Goal: Task Accomplishment & Management: Use online tool/utility

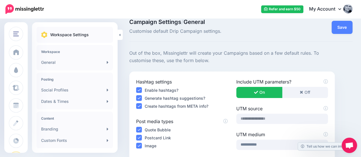
scroll to position [8, 0]
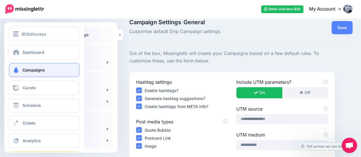
click at [23, 69] on span "Campaigns" at bounding box center [34, 70] width 22 height 5
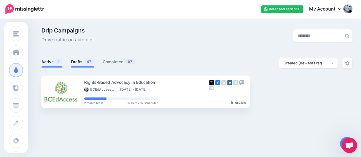
click at [81, 62] on link "Drafts 47" at bounding box center [82, 62] width 23 height 7
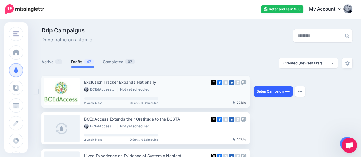
click at [266, 93] on link "Setup Campaign" at bounding box center [273, 92] width 39 height 10
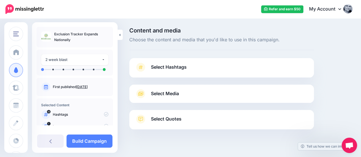
click at [164, 65] on span "Select Hashtags" at bounding box center [169, 67] width 36 height 8
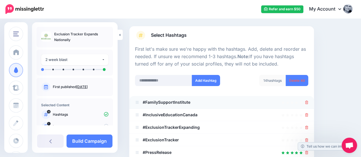
scroll to position [35, 0]
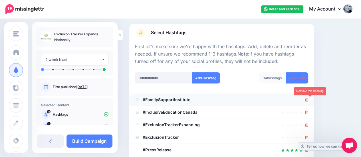
click at [309, 99] on icon at bounding box center [306, 99] width 3 height 3
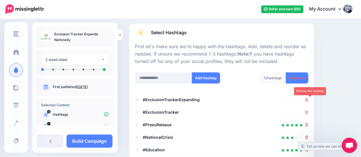
click at [309, 99] on icon at bounding box center [306, 99] width 3 height 3
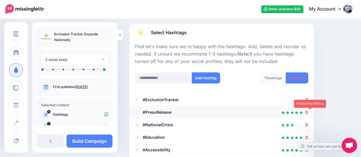
click at [309, 112] on icon at bounding box center [306, 112] width 3 height 3
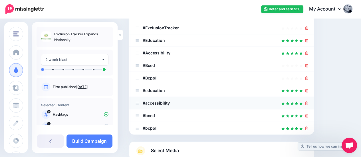
scroll to position [108, 0]
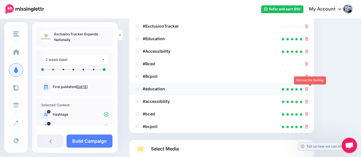
click at [309, 87] on icon at bounding box center [306, 88] width 3 height 3
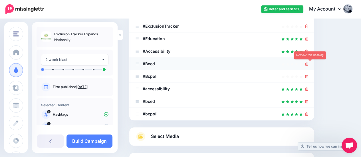
click at [309, 63] on icon at bounding box center [306, 63] width 3 height 3
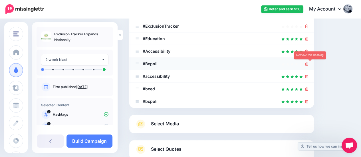
click at [309, 63] on icon at bounding box center [306, 63] width 3 height 3
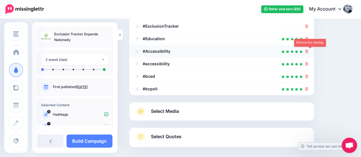
click at [309, 50] on icon at bounding box center [306, 51] width 3 height 3
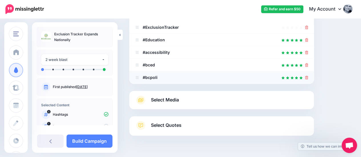
scroll to position [109, 0]
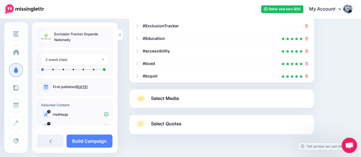
click at [169, 97] on span "Select Media" at bounding box center [165, 99] width 28 height 8
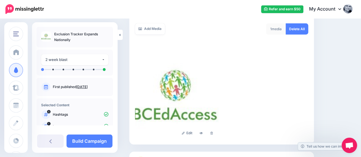
scroll to position [107, 0]
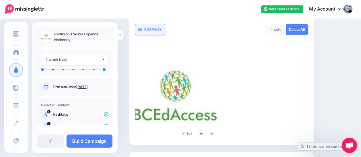
click at [150, 29] on link "Add Media" at bounding box center [150, 29] width 30 height 11
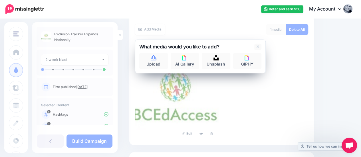
click at [336, 109] on div "Content and media Choose the content and media that you'd like to use in this c…" at bounding box center [241, 61] width 232 height 280
click at [257, 47] on icon at bounding box center [258, 47] width 3 height 5
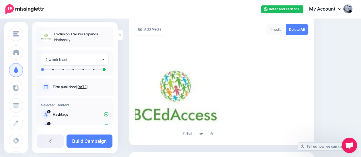
scroll to position [166, 0]
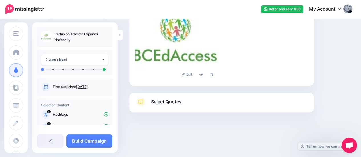
click at [167, 101] on span "Select Quotes" at bounding box center [166, 102] width 31 height 8
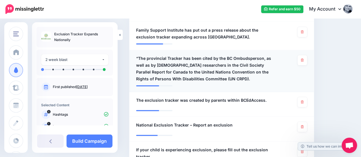
scroll to position [274, 0]
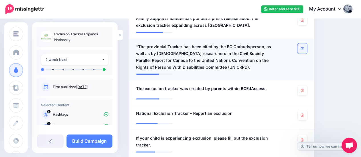
click at [304, 43] on link at bounding box center [302, 48] width 9 height 10
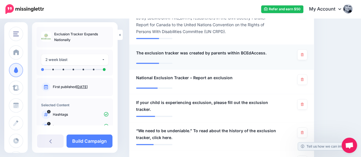
scroll to position [310, 0]
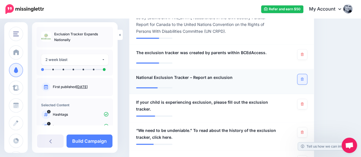
click at [304, 78] on icon at bounding box center [302, 79] width 3 height 3
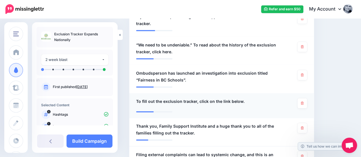
scroll to position [400, 0]
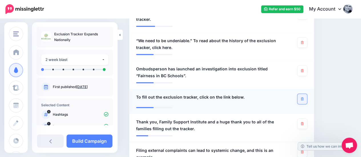
click at [304, 94] on link at bounding box center [302, 99] width 9 height 10
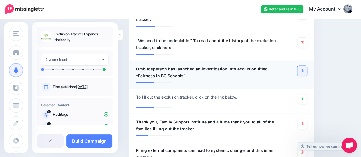
click at [304, 69] on icon at bounding box center [302, 70] width 3 height 3
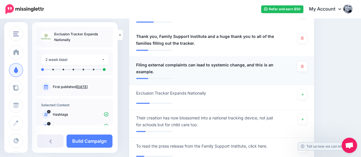
scroll to position [487, 0]
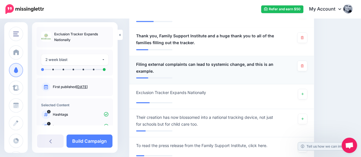
click at [257, 109] on li "**********" at bounding box center [221, 123] width 185 height 28
click at [304, 93] on icon at bounding box center [303, 94] width 2 height 2
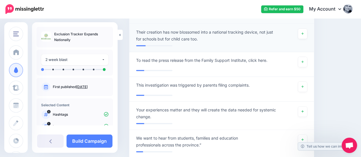
scroll to position [606, 0]
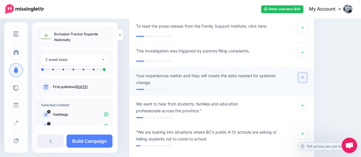
click at [305, 73] on link at bounding box center [302, 78] width 9 height 10
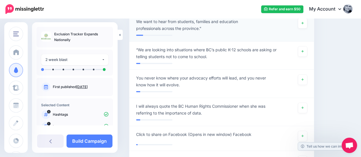
scroll to position [689, 0]
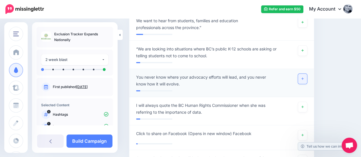
click at [304, 77] on icon at bounding box center [303, 78] width 2 height 3
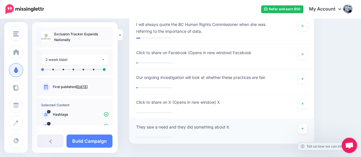
scroll to position [791, 0]
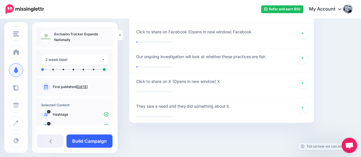
click at [94, 145] on link "Build Campaign" at bounding box center [90, 141] width 46 height 13
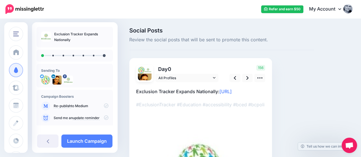
click at [104, 106] on icon at bounding box center [106, 106] width 5 height 5
click at [104, 119] on icon at bounding box center [106, 118] width 5 height 5
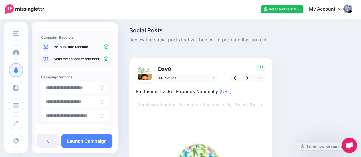
scroll to position [87, 0]
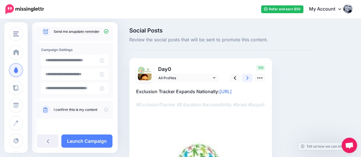
click at [247, 77] on icon at bounding box center [248, 78] width 2 height 4
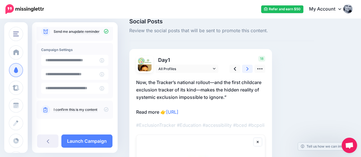
scroll to position [9, 0]
click at [259, 69] on icon at bounding box center [260, 69] width 6 height 6
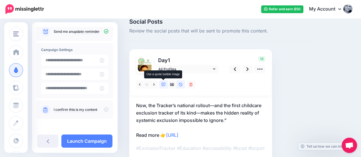
click at [163, 84] on icon at bounding box center [164, 85] width 4 height 4
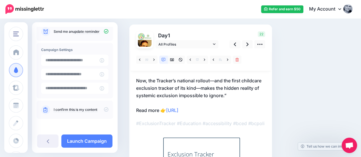
scroll to position [33, 0]
click at [237, 45] on link at bounding box center [235, 45] width 11 height 8
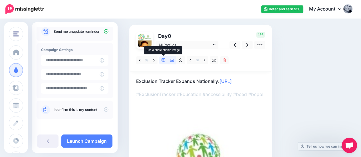
click at [162, 59] on icon at bounding box center [164, 61] width 4 height 4
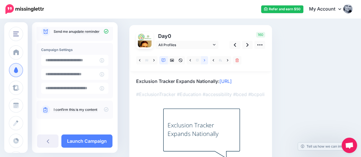
click at [204, 61] on icon at bounding box center [204, 61] width 1 height 4
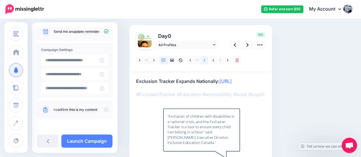
click at [204, 61] on icon at bounding box center [204, 61] width 1 height 4
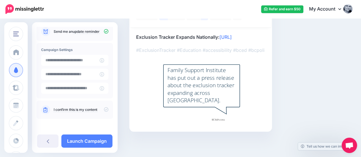
scroll to position [0, 0]
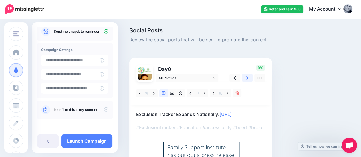
click at [248, 80] on icon at bounding box center [248, 78] width 2 height 6
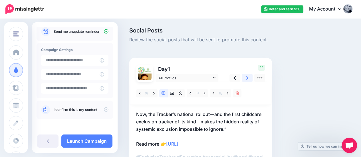
click at [248, 80] on icon at bounding box center [248, 78] width 2 height 6
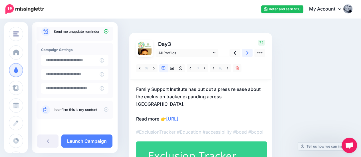
scroll to position [25, 0]
click at [246, 54] on link at bounding box center [247, 53] width 11 height 8
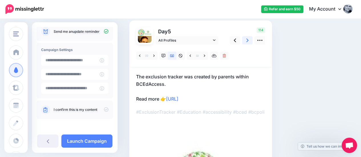
scroll to position [37, 0]
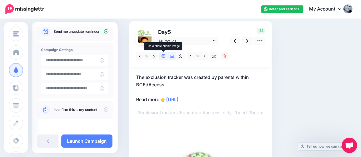
click at [163, 56] on icon at bounding box center [164, 57] width 4 height 4
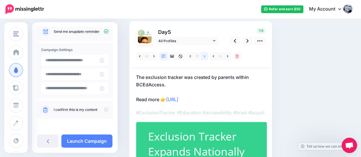
click at [206, 57] on link at bounding box center [204, 56] width 7 height 8
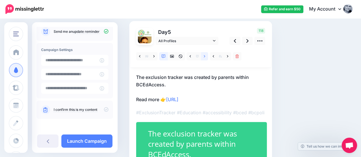
click at [206, 57] on link at bounding box center [204, 56] width 7 height 8
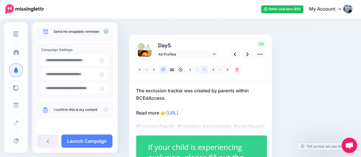
scroll to position [23, 0]
click at [204, 71] on icon at bounding box center [204, 70] width 1 height 4
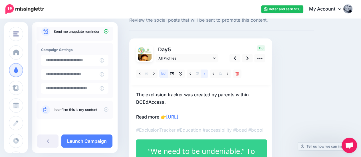
scroll to position [18, 0]
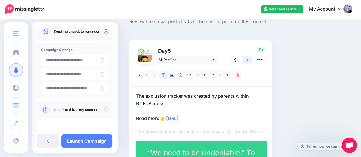
click at [247, 58] on icon at bounding box center [248, 60] width 2 height 6
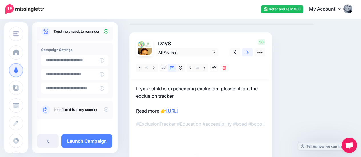
scroll to position [25, 0]
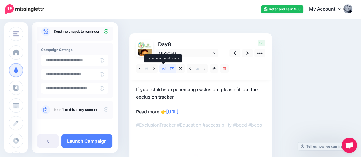
click at [162, 68] on icon at bounding box center [164, 69] width 4 height 4
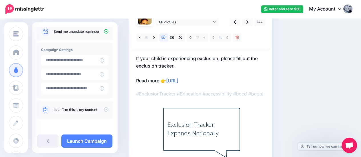
scroll to position [0, 0]
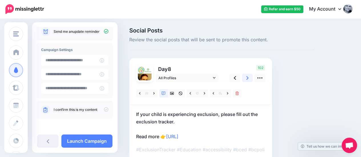
click at [246, 78] on link at bounding box center [247, 78] width 11 height 8
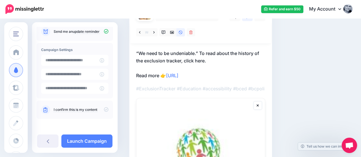
scroll to position [17, 0]
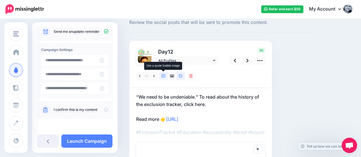
click at [162, 74] on icon at bounding box center [164, 76] width 4 height 4
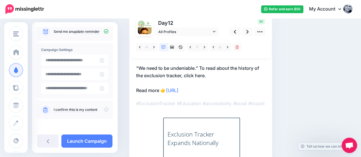
scroll to position [45, 0]
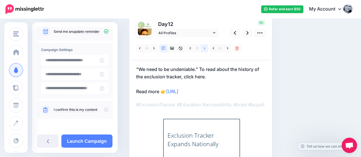
click at [205, 49] on icon at bounding box center [204, 48] width 1 height 2
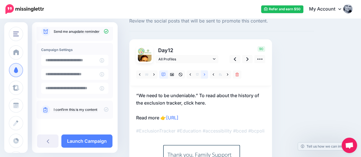
scroll to position [18, 0]
click at [247, 60] on icon at bounding box center [248, 60] width 2 height 6
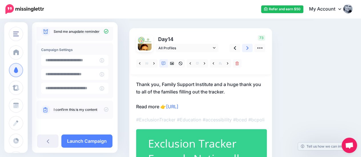
scroll to position [30, 0]
click at [248, 50] on icon at bounding box center [248, 48] width 2 height 6
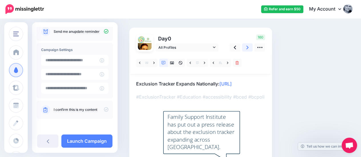
scroll to position [30, 0]
click at [203, 64] on link at bounding box center [204, 63] width 7 height 8
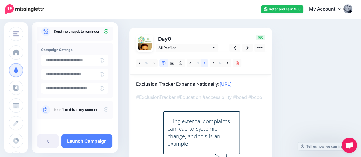
click at [203, 64] on link at bounding box center [204, 63] width 7 height 8
click at [137, 84] on p "Exclusion Tracker Expands Nationally: https://lttr.ai/AiUuN" at bounding box center [200, 84] width 129 height 7
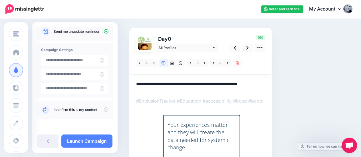
click at [137, 84] on textarea "**********" at bounding box center [200, 86] width 129 height 11
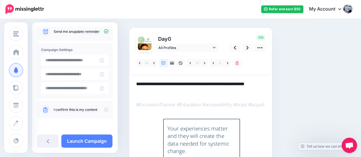
paste textarea "**********"
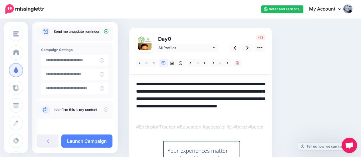
click at [190, 90] on textarea "**********" at bounding box center [200, 99] width 129 height 37
click at [145, 91] on textarea "**********" at bounding box center [200, 99] width 129 height 37
click at [213, 91] on textarea "**********" at bounding box center [200, 99] width 129 height 37
click at [241, 91] on textarea "**********" at bounding box center [200, 99] width 129 height 37
drag, startPoint x: 171, startPoint y: 100, endPoint x: 203, endPoint y: 107, distance: 33.6
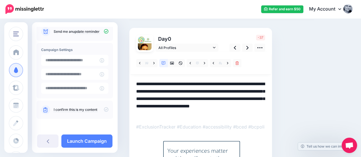
click at [203, 107] on textarea "**********" at bounding box center [200, 99] width 129 height 37
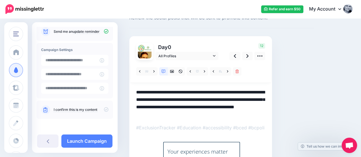
scroll to position [21, 0]
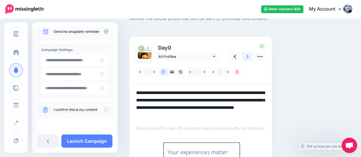
click at [246, 57] on link at bounding box center [247, 57] width 11 height 8
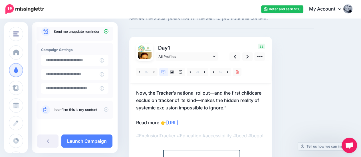
click at [137, 93] on p "Now, the Tracker’s national rollout—and the first childcare exclusion tracker o…" at bounding box center [200, 107] width 129 height 37
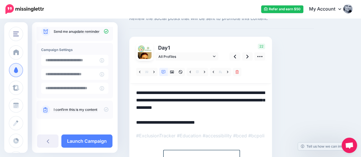
scroll to position [0, 0]
click at [137, 93] on textarea "**********" at bounding box center [200, 107] width 129 height 37
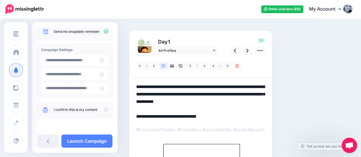
scroll to position [27, 0]
click at [160, 117] on textarea "**********" at bounding box center [200, 102] width 129 height 37
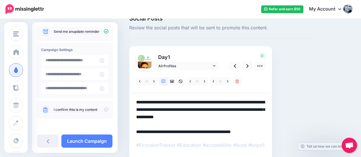
scroll to position [5, 0]
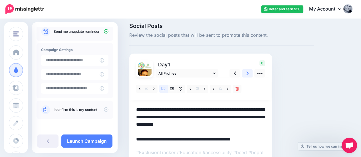
click at [248, 72] on icon at bounding box center [248, 74] width 2 height 6
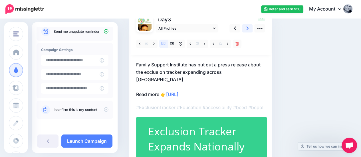
scroll to position [49, 0]
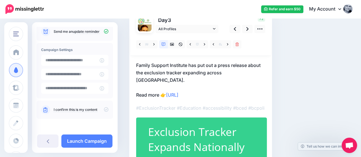
click at [145, 72] on p "Family Support Institute has put out a press release about the exclusion tracke…" at bounding box center [200, 80] width 129 height 37
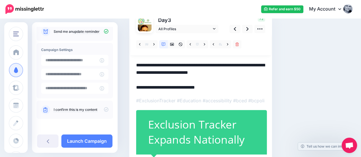
click at [145, 74] on textarea "**********" at bounding box center [200, 77] width 129 height 30
click at [247, 71] on textarea "**********" at bounding box center [200, 77] width 129 height 30
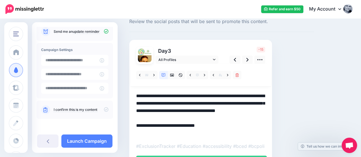
scroll to position [53, 0]
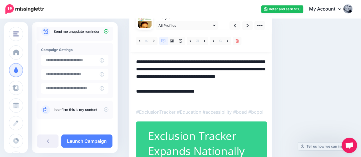
click at [166, 98] on textarea "**********" at bounding box center [200, 80] width 129 height 45
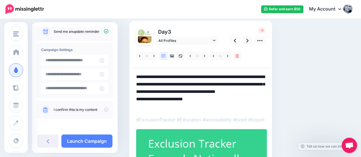
scroll to position [38, 0]
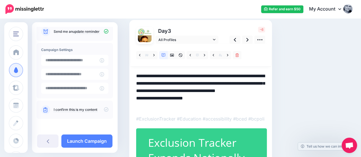
click at [179, 90] on textarea "**********" at bounding box center [200, 91] width 129 height 37
click at [152, 91] on textarea "**********" at bounding box center [200, 91] width 129 height 37
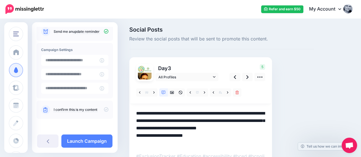
scroll to position [0, 0]
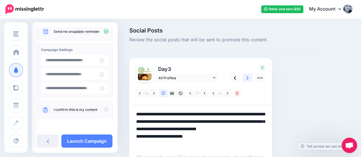
click at [247, 77] on icon at bounding box center [248, 78] width 2 height 4
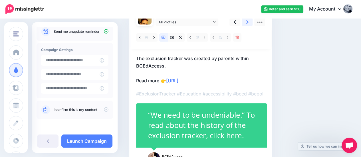
scroll to position [56, 0]
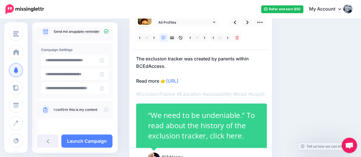
click at [177, 64] on p "The exclusion tracker was created by parents within BCEdAccess. Read more 👉 htt…" at bounding box center [200, 70] width 129 height 30
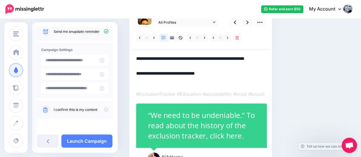
click at [177, 64] on textarea "**********" at bounding box center [200, 70] width 129 height 30
paste textarea "**********"
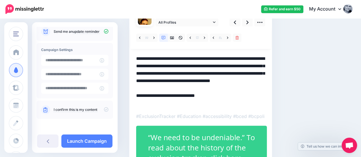
click at [167, 66] on textarea "**********" at bounding box center [200, 81] width 129 height 52
drag, startPoint x: 187, startPoint y: 81, endPoint x: 243, endPoint y: 86, distance: 56.5
click at [243, 86] on textarea "**********" at bounding box center [200, 81] width 129 height 52
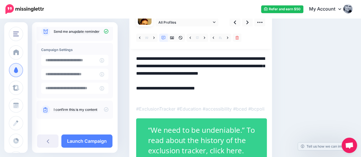
click at [179, 67] on textarea "**********" at bounding box center [200, 77] width 129 height 45
paste textarea "**********"
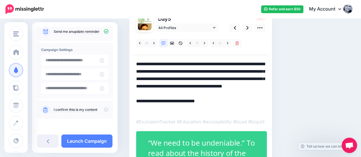
scroll to position [54, 0]
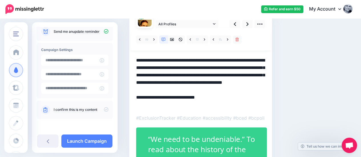
drag, startPoint x: 245, startPoint y: 76, endPoint x: 266, endPoint y: 87, distance: 23.6
click at [266, 87] on div "Day 5 All Profiles" at bounding box center [200, 102] width 143 height 196
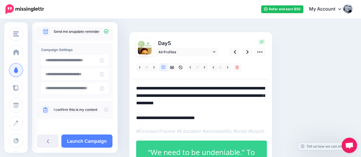
scroll to position [27, 0]
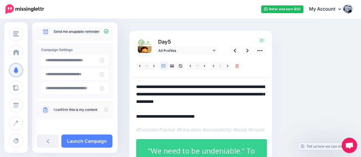
paste textarea "**********"
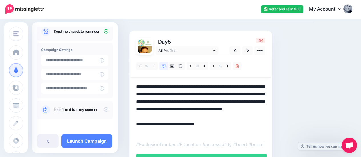
drag, startPoint x: 247, startPoint y: 110, endPoint x: 262, endPoint y: 122, distance: 19.5
click at [262, 122] on textarea "**********" at bounding box center [200, 109] width 129 height 52
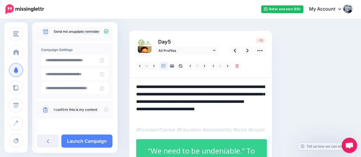
click at [232, 118] on textarea "**********" at bounding box center [200, 101] width 129 height 37
drag, startPoint x: 245, startPoint y: 103, endPoint x: 250, endPoint y: 108, distance: 7.3
click at [250, 108] on textarea "**********" at bounding box center [200, 101] width 129 height 37
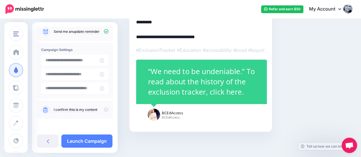
scroll to position [0, 0]
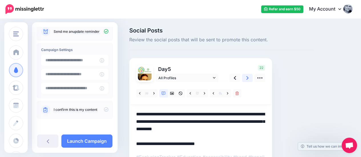
click at [246, 80] on link at bounding box center [247, 78] width 11 height 8
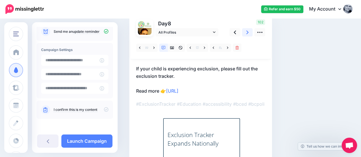
scroll to position [47, 0]
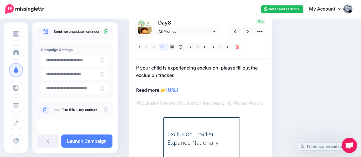
click at [219, 68] on p "If your child is experiencing exclusion, please fill out the exclusion tracker.…" at bounding box center [200, 79] width 129 height 30
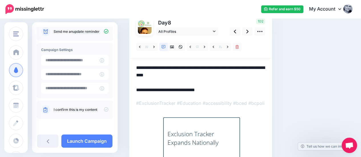
click at [219, 68] on textarea "**********" at bounding box center [200, 79] width 129 height 30
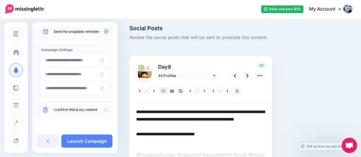
scroll to position [0, 0]
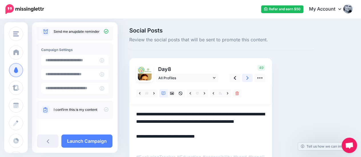
type textarea "**********"
click at [246, 76] on link at bounding box center [247, 78] width 11 height 8
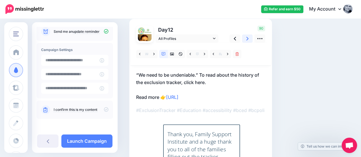
scroll to position [41, 0]
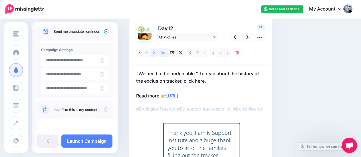
click at [154, 54] on icon at bounding box center [153, 53] width 1 height 4
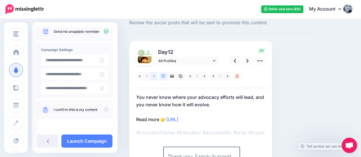
scroll to position [17, 0]
click at [154, 79] on link at bounding box center [154, 77] width 7 height 8
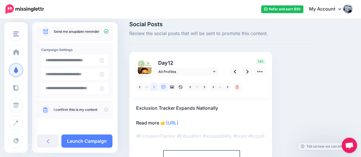
scroll to position [6, 0]
click at [247, 73] on icon at bounding box center [248, 72] width 2 height 6
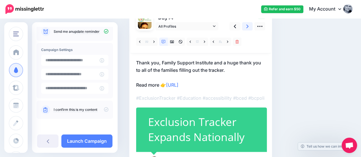
scroll to position [0, 0]
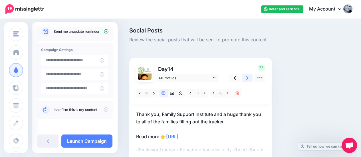
click at [248, 78] on icon at bounding box center [248, 78] width 2 height 4
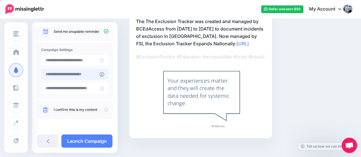
scroll to position [94, 0]
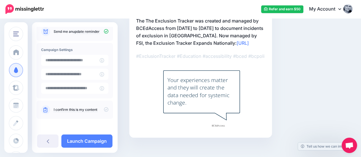
click at [104, 111] on icon at bounding box center [106, 109] width 5 height 5
click at [81, 145] on link "Launch Campaign" at bounding box center [86, 141] width 51 height 13
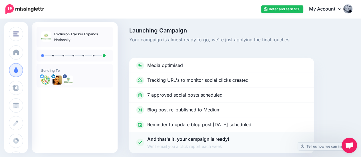
scroll to position [35, 0]
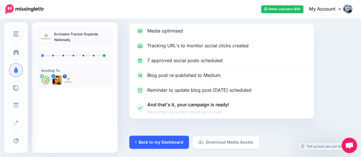
click at [157, 141] on link "Back to my Dashboard" at bounding box center [159, 142] width 60 height 13
